Goal: Navigation & Orientation: Find specific page/section

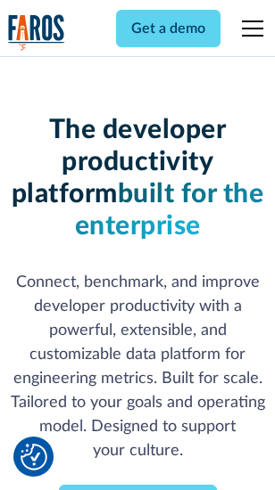
scroll to position [261, 0]
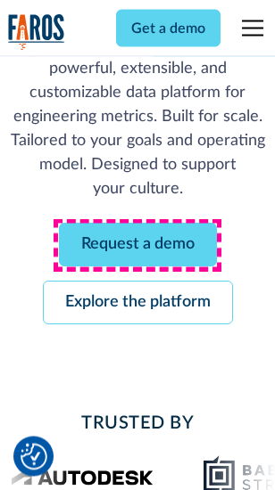
click at [137, 246] on link "Request a demo" at bounding box center [138, 246] width 158 height 44
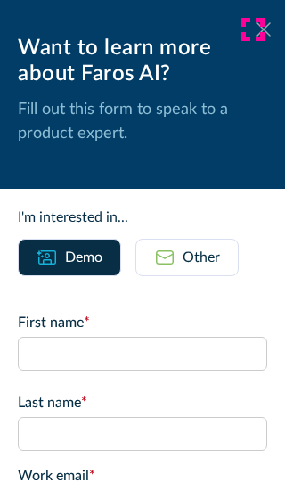
click at [257, 29] on icon at bounding box center [264, 28] width 14 height 13
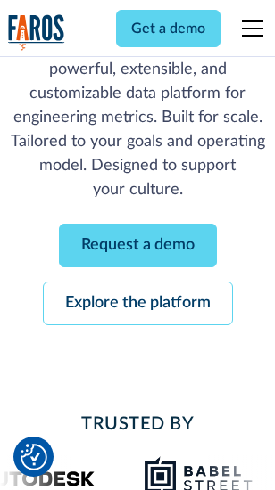
scroll to position [319, 0]
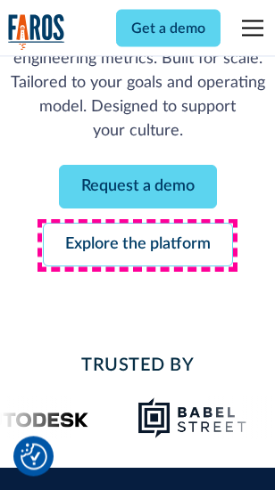
click at [137, 246] on link "Explore the platform" at bounding box center [138, 246] width 190 height 44
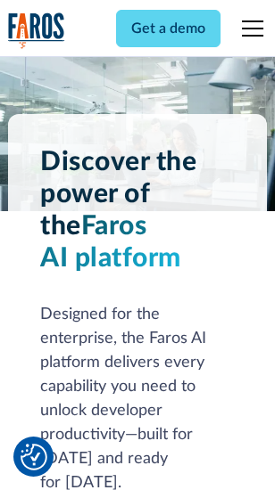
scroll to position [13579, 0]
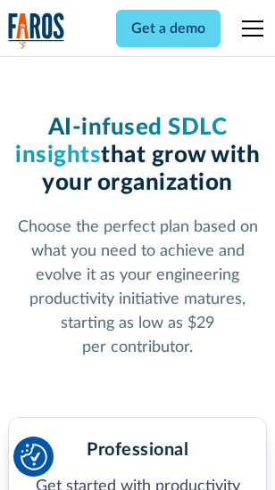
scroll to position [2826, 0]
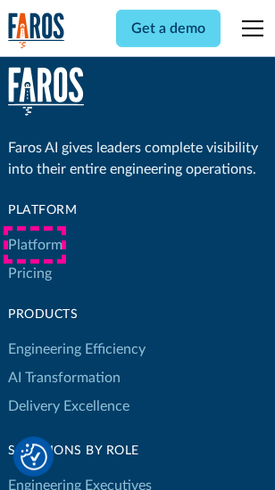
click at [35, 245] on link "Platform" at bounding box center [35, 245] width 54 height 29
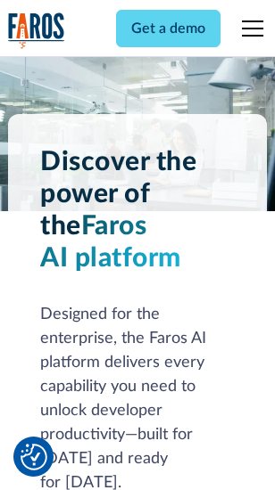
scroll to position [14151, 0]
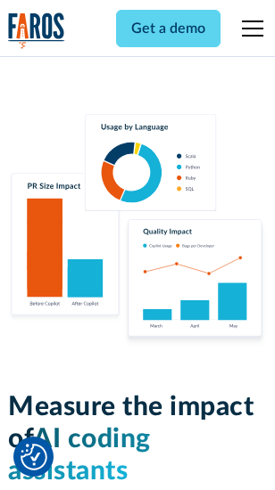
scroll to position [11128, 0]
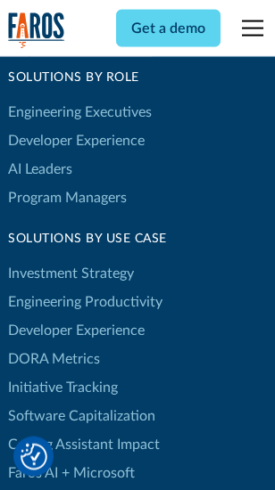
click at [53, 345] on link "DORA Metrics" at bounding box center [54, 359] width 92 height 29
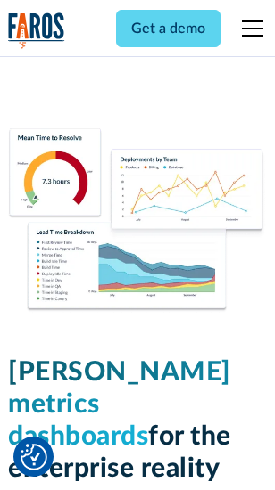
scroll to position [7892, 0]
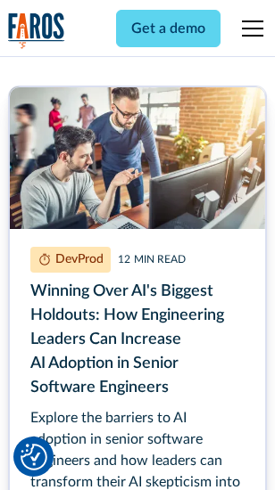
scroll to position [8069, 0]
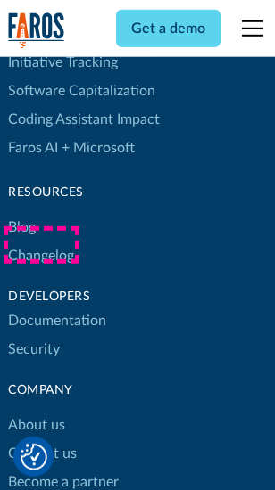
click at [41, 245] on link "Changelog" at bounding box center [41, 256] width 66 height 29
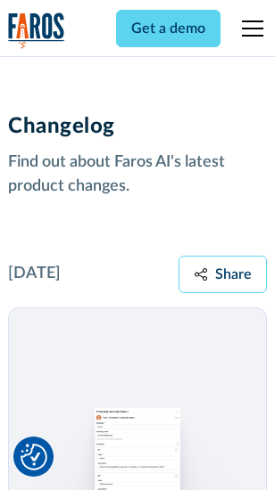
scroll to position [21858, 0]
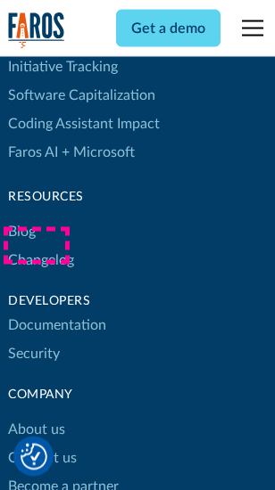
click at [36, 416] on link "About us" at bounding box center [36, 430] width 57 height 29
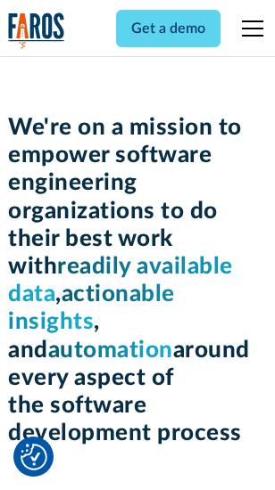
scroll to position [6164, 0]
